Goal: Task Accomplishment & Management: Use online tool/utility

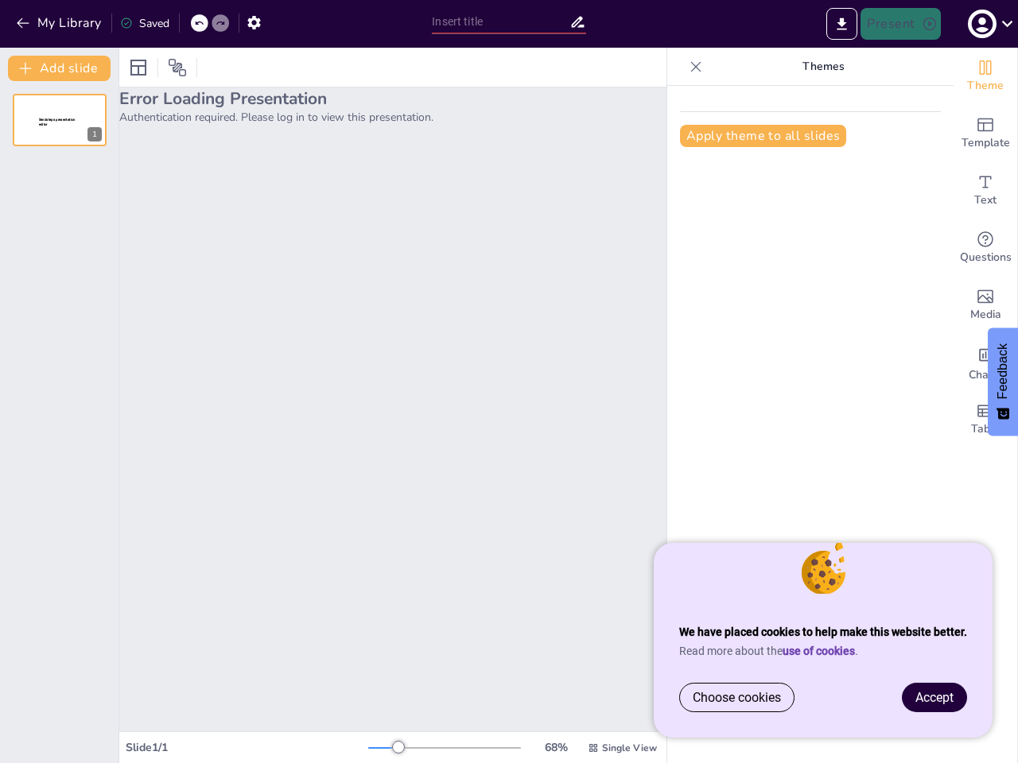
click at [509, 382] on div "Error Loading Presentation Authentication required. Please log in to view this …" at bounding box center [392, 409] width 547 height 644
click at [60, 23] on button "My Library" at bounding box center [60, 22] width 96 height 25
click at [200, 23] on icon at bounding box center [199, 23] width 10 height 10
click at [220, 23] on icon at bounding box center [220, 23] width 10 height 10
click at [254, 22] on icon "button" at bounding box center [254, 22] width 17 height 17
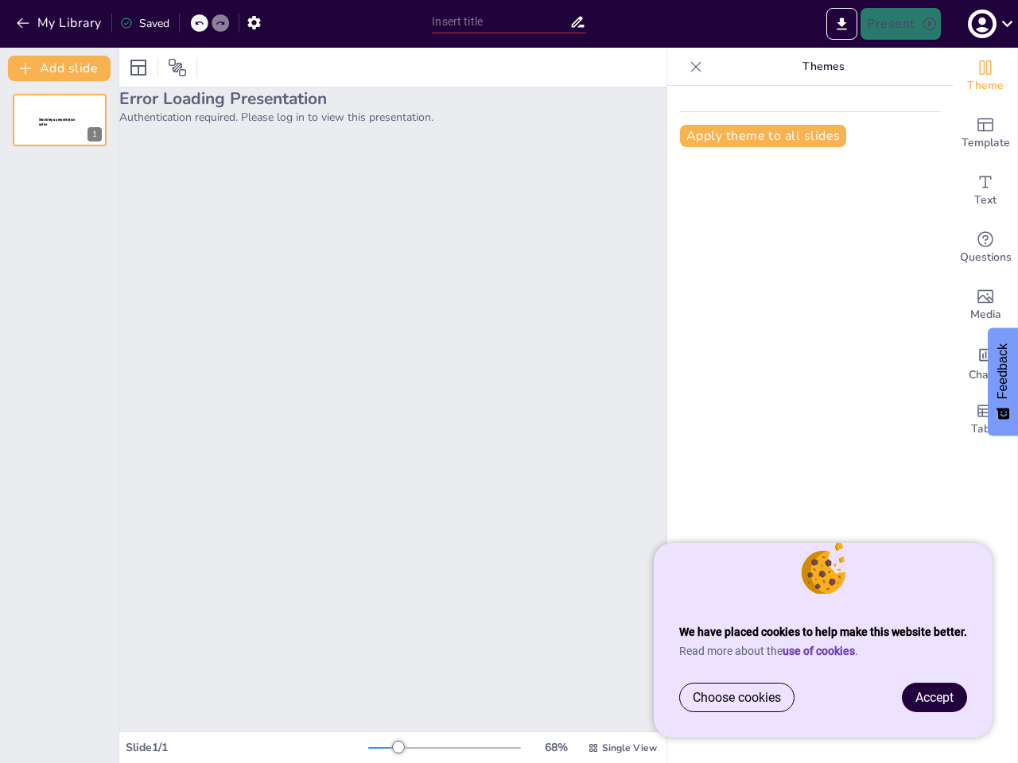
click at [508, 21] on input "text" at bounding box center [500, 21] width 137 height 23
click at [842, 24] on icon "Export to PowerPoint" at bounding box center [842, 23] width 10 height 12
click at [988, 24] on icon "button" at bounding box center [981, 24] width 21 height 21
